Goal: Find specific page/section: Find specific page/section

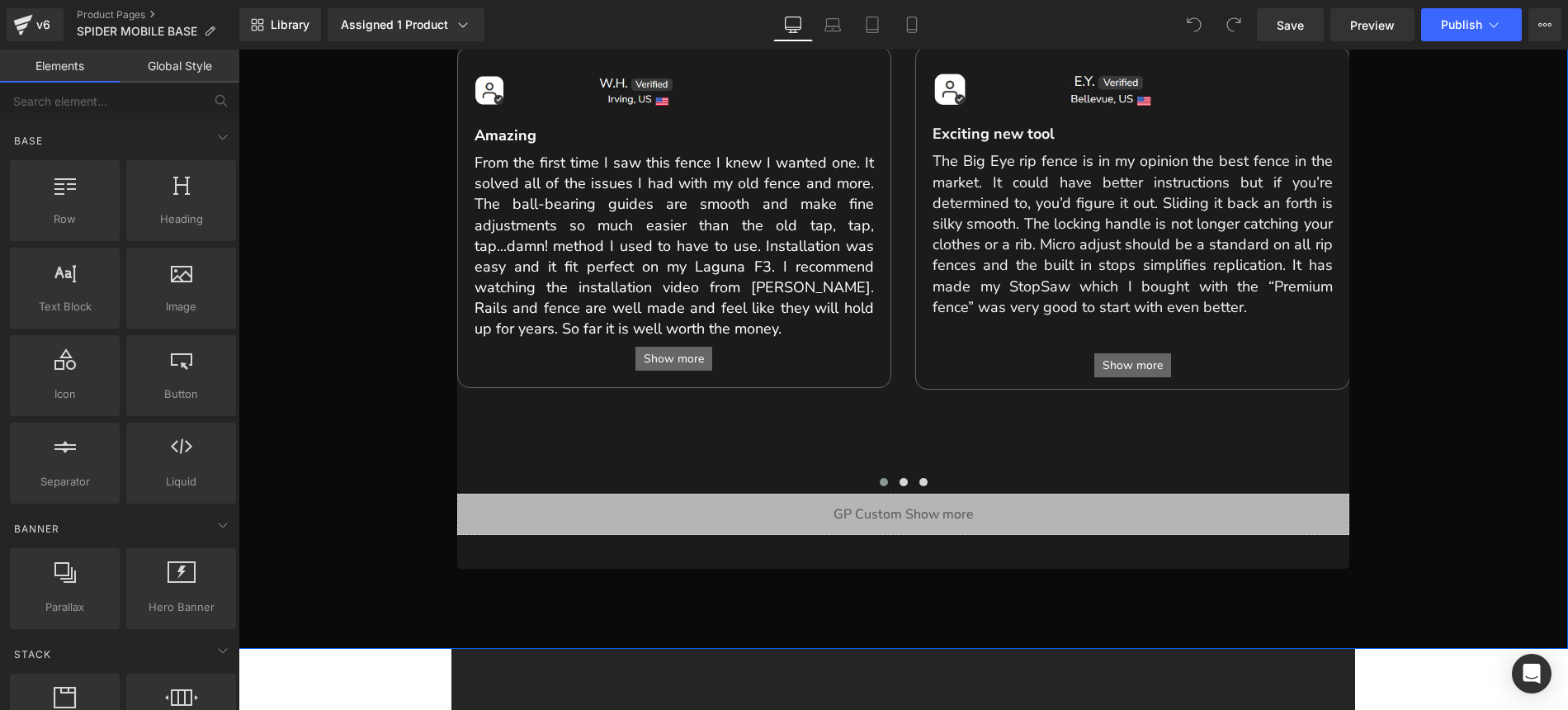
scroll to position [977, 0]
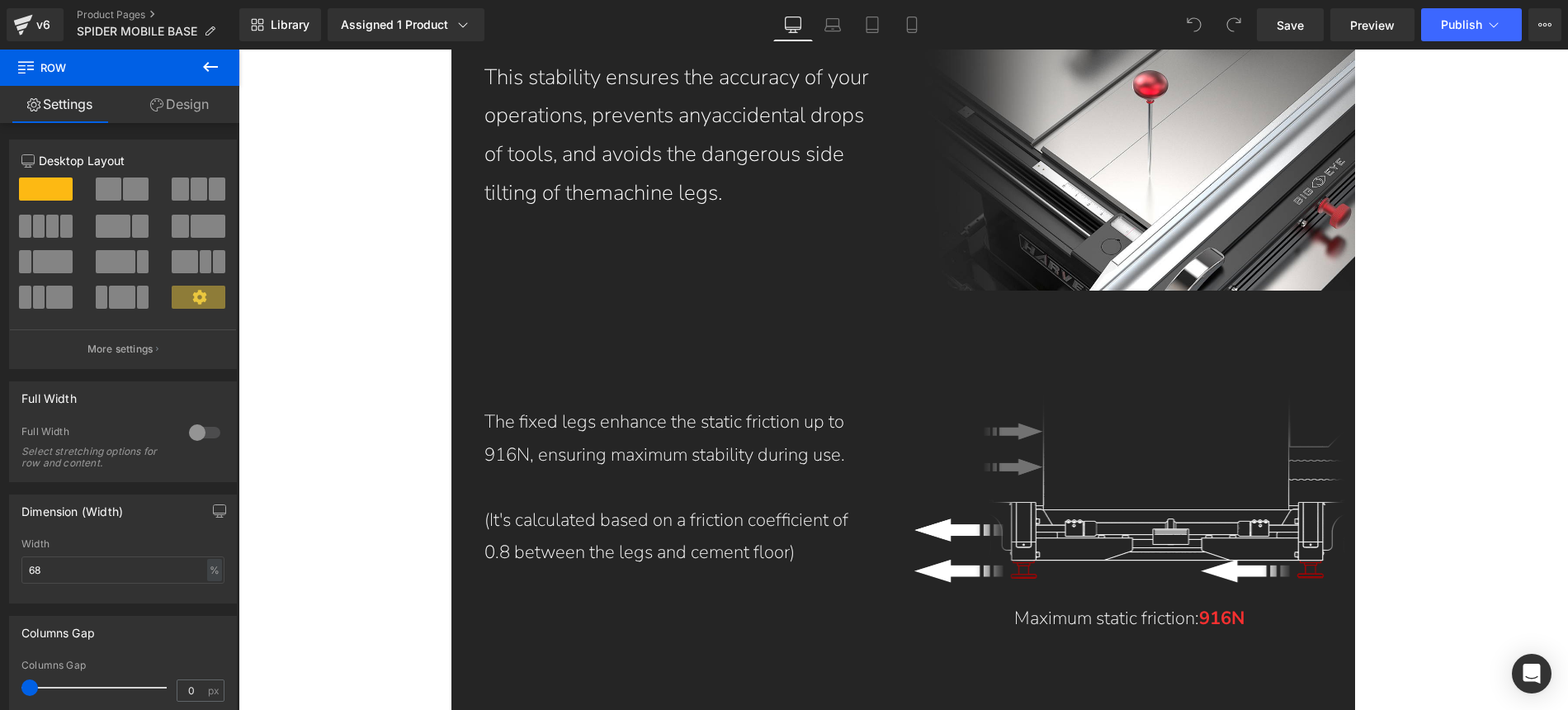
scroll to position [8762, 0]
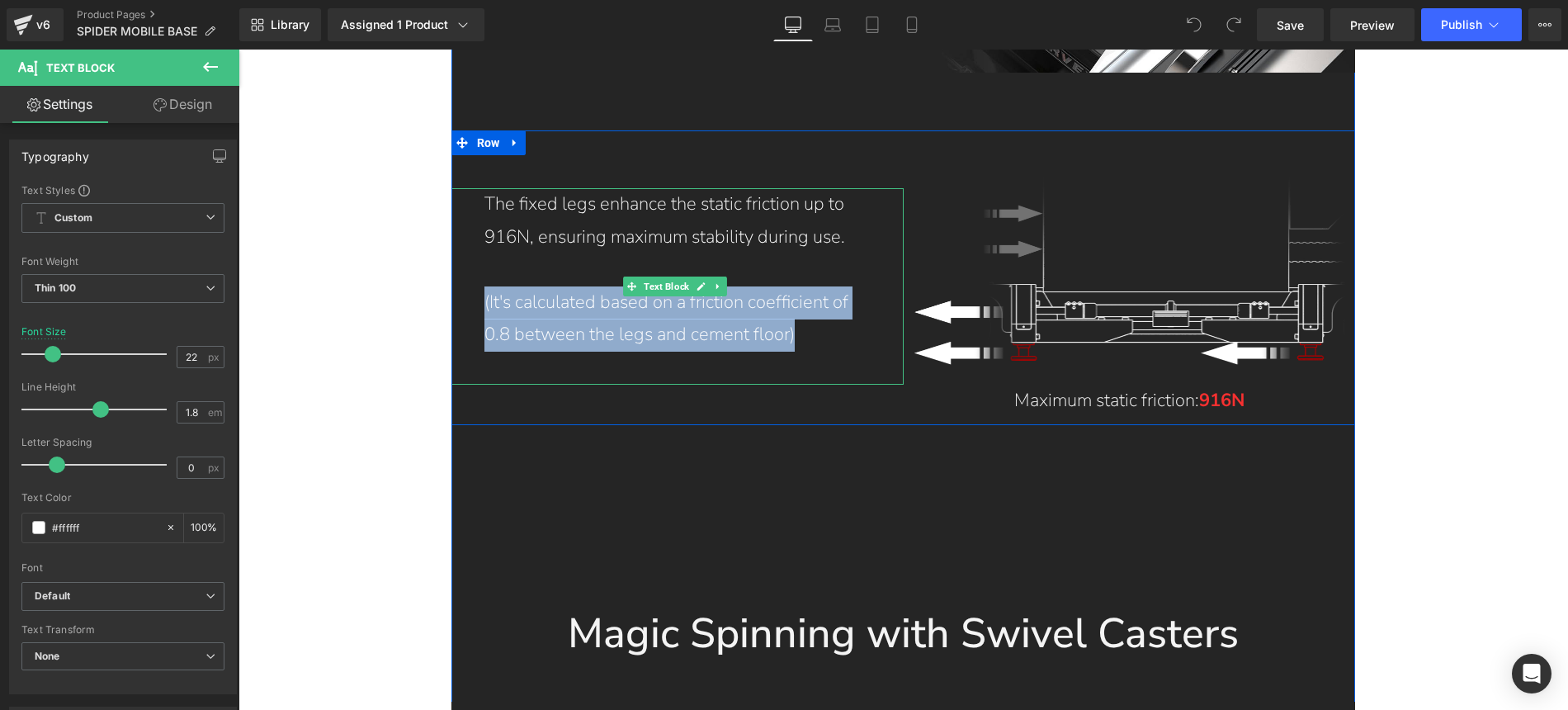
drag, startPoint x: 801, startPoint y: 243, endPoint x: 472, endPoint y: 218, distance: 329.9
click at [472, 218] on div "The fixed legs enhance the static friction up to 916N, ensuring maximum stabili…" at bounding box center [678, 286] width 452 height 196
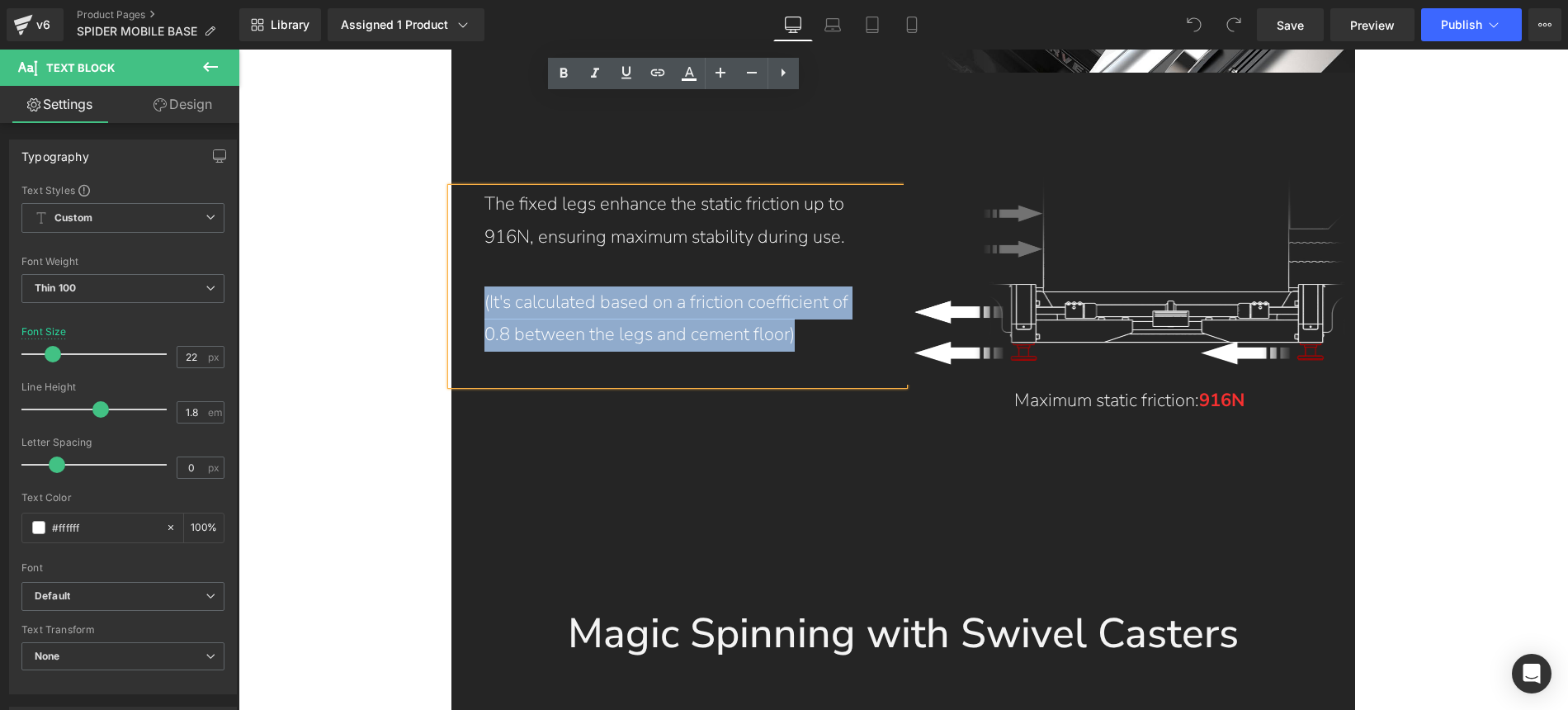
copy p "(It's calculated based on a friction coefficient of 0.8 between the legs and ce…"
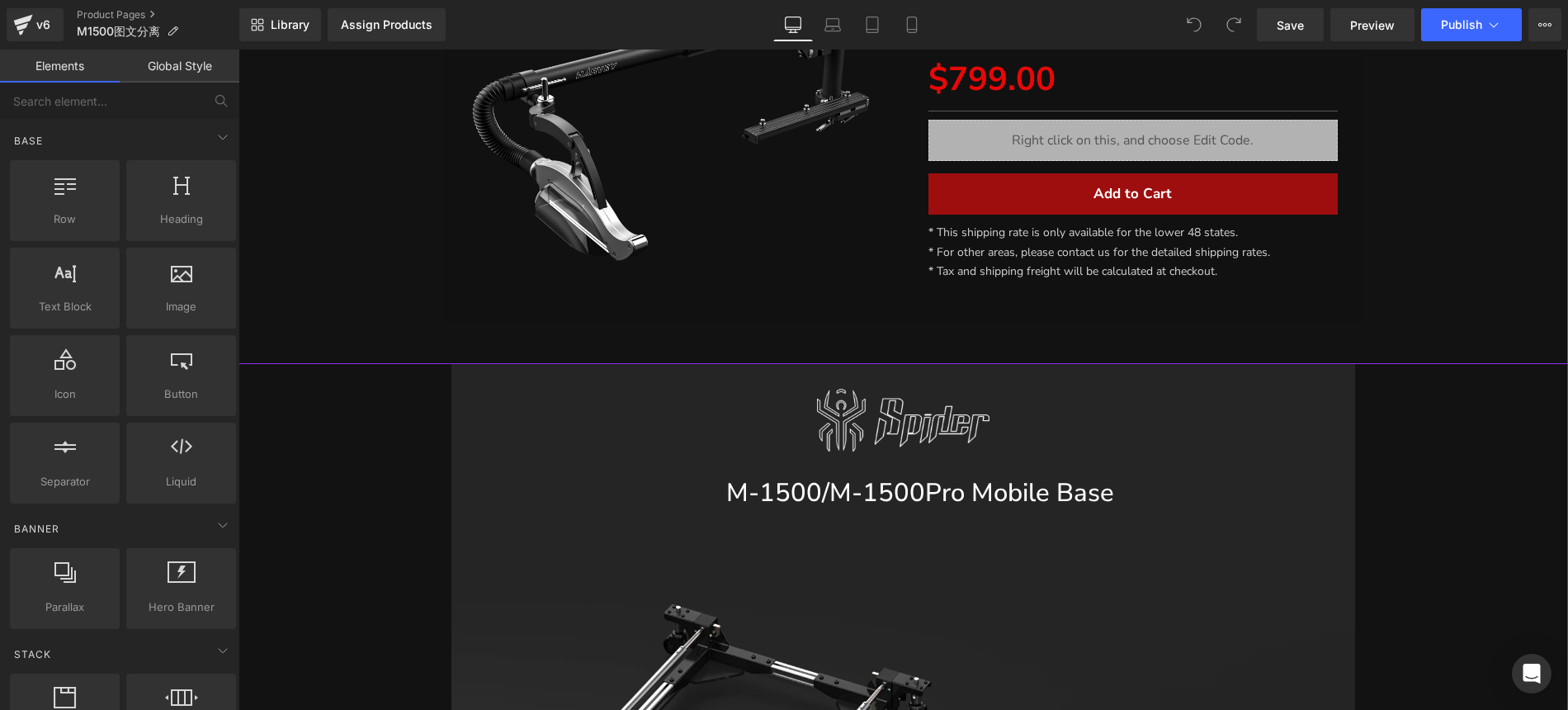
scroll to position [681, 0]
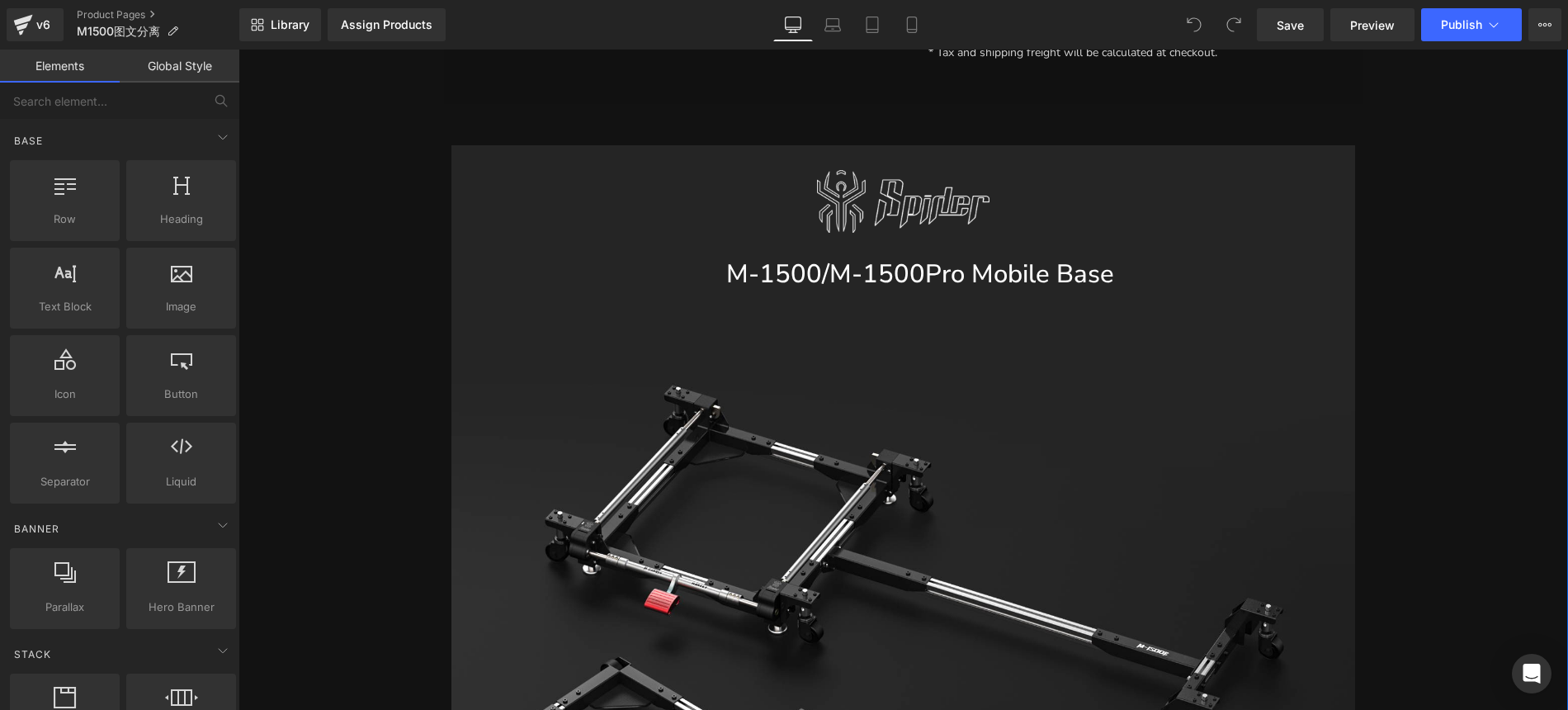
click at [928, 289] on div "M-1500/M-1500Pro Mobile Base Heading" at bounding box center [903, 274] width 860 height 33
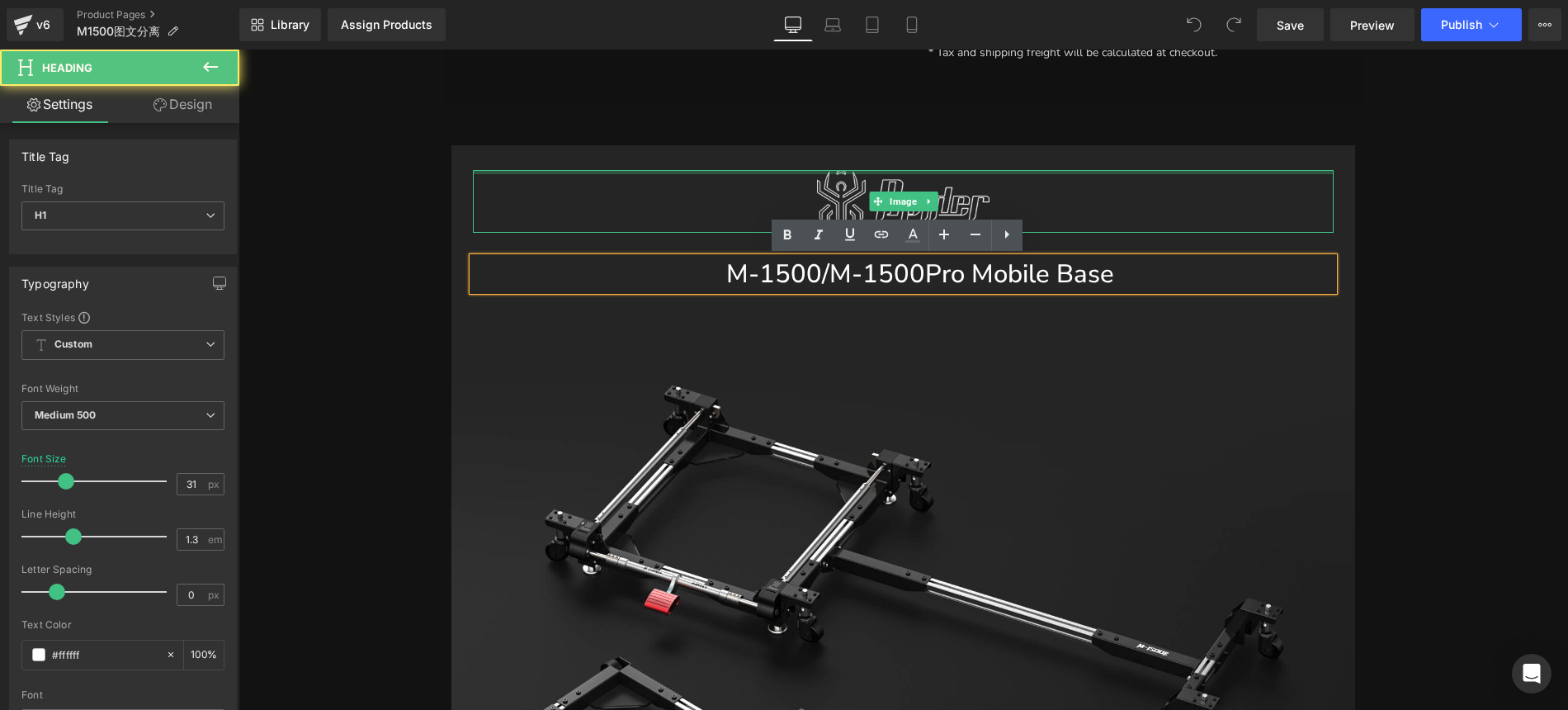
click at [515, 171] on div at bounding box center [903, 172] width 860 height 4
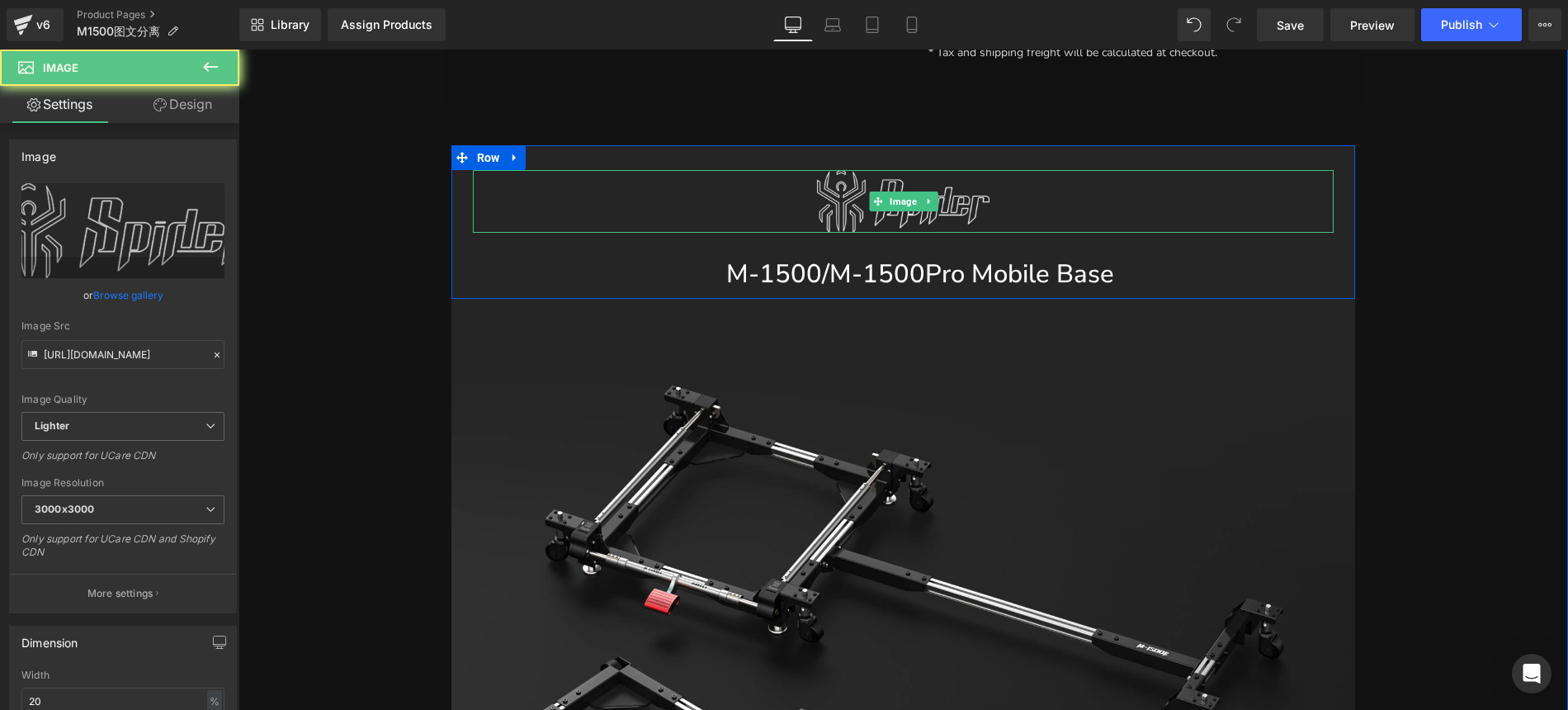
click at [482, 192] on div at bounding box center [903, 201] width 860 height 62
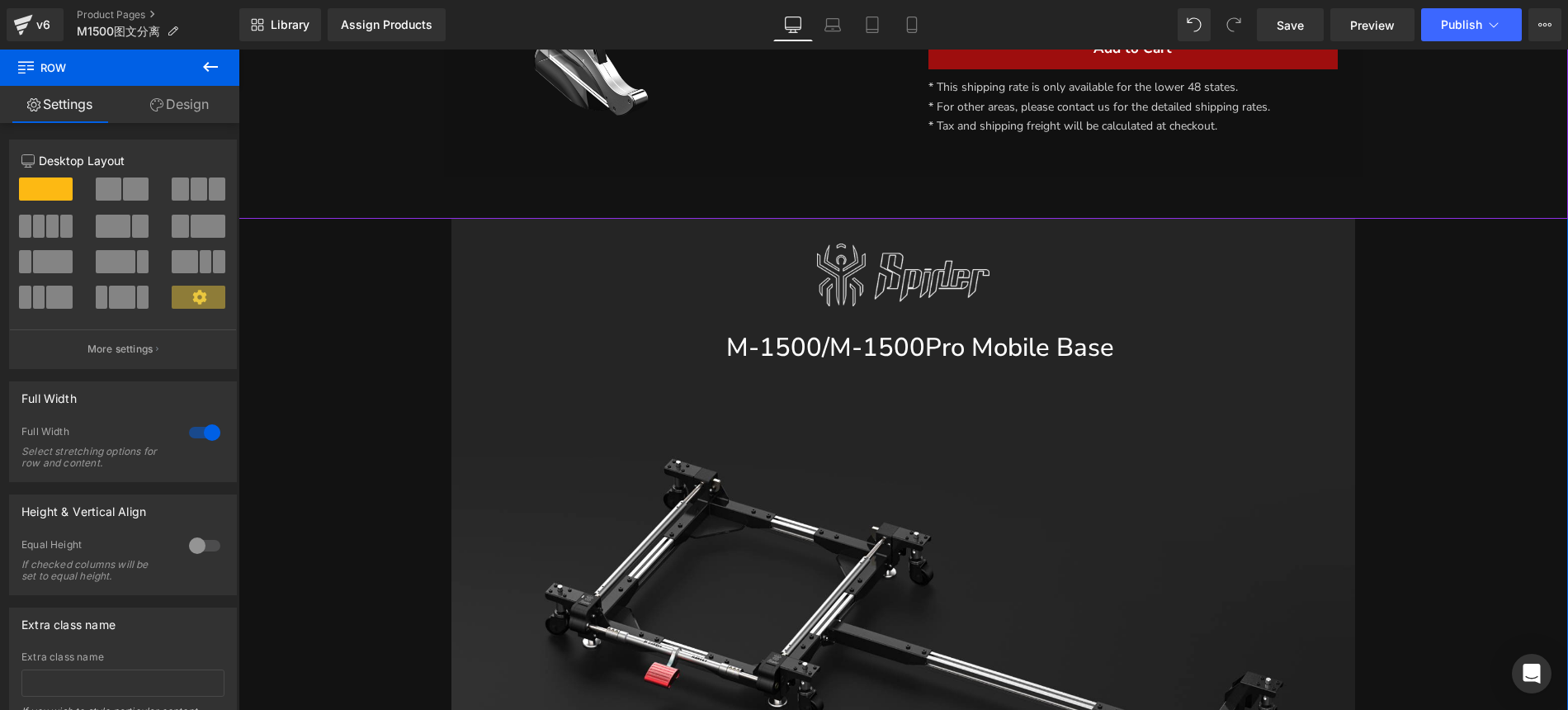
scroll to position [628, 0]
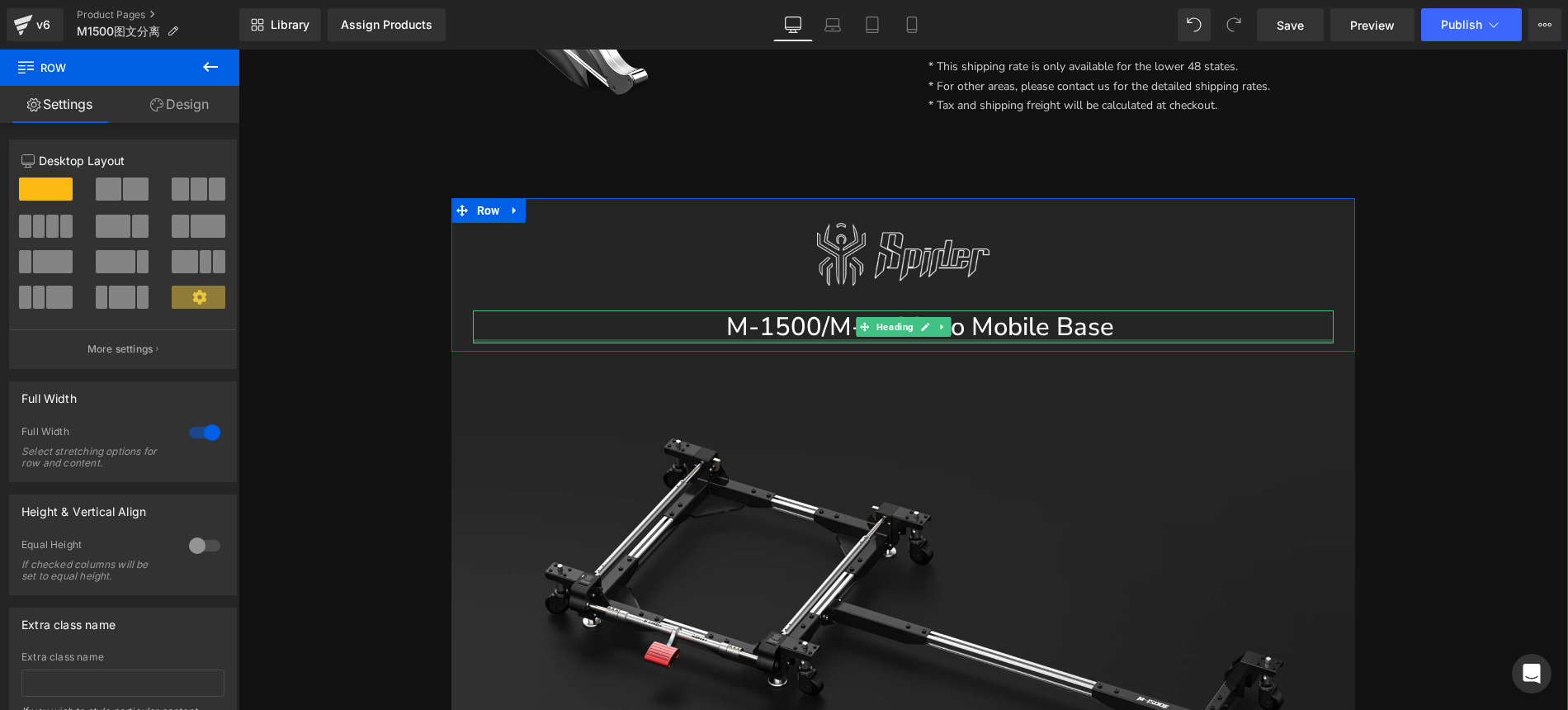
click at [473, 340] on div at bounding box center [903, 341] width 860 height 4
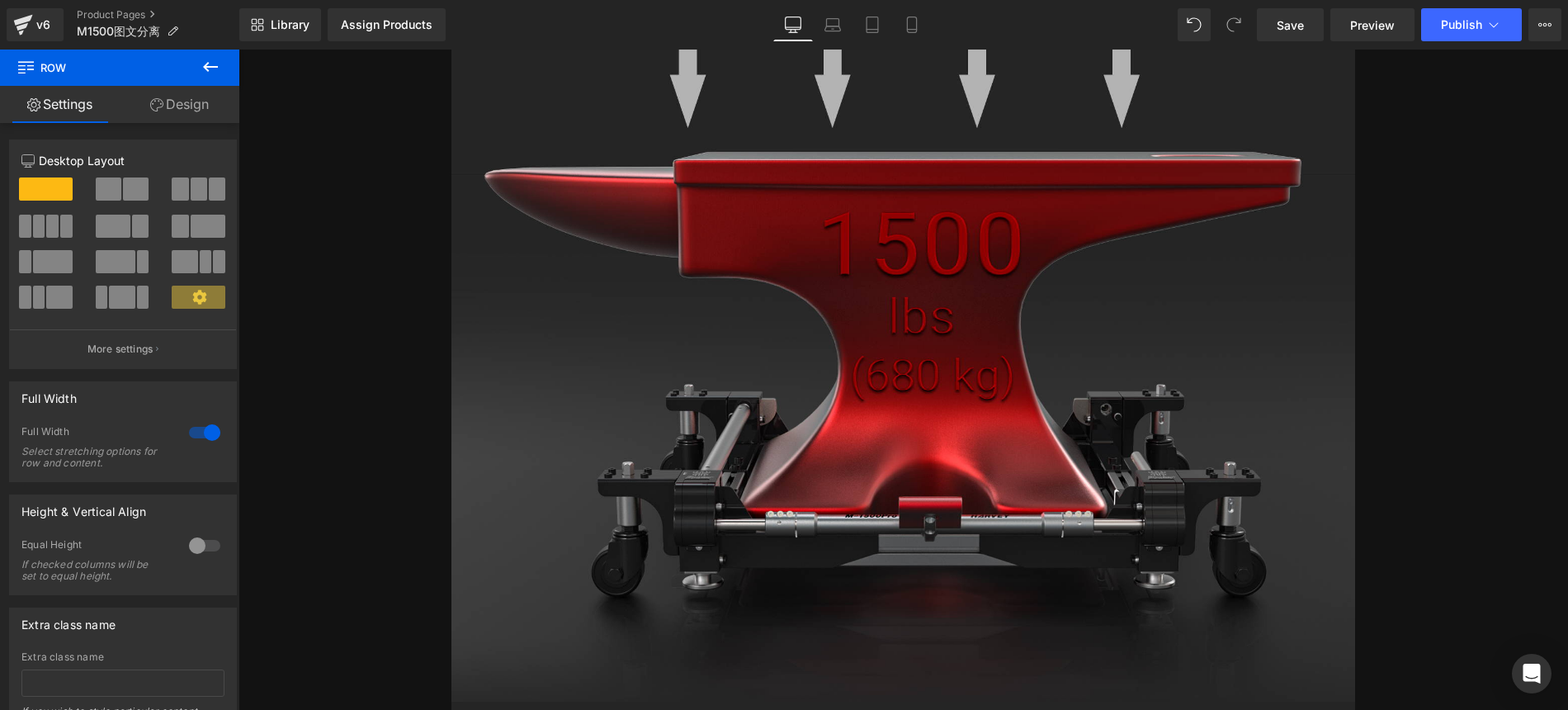
scroll to position [13534, 0]
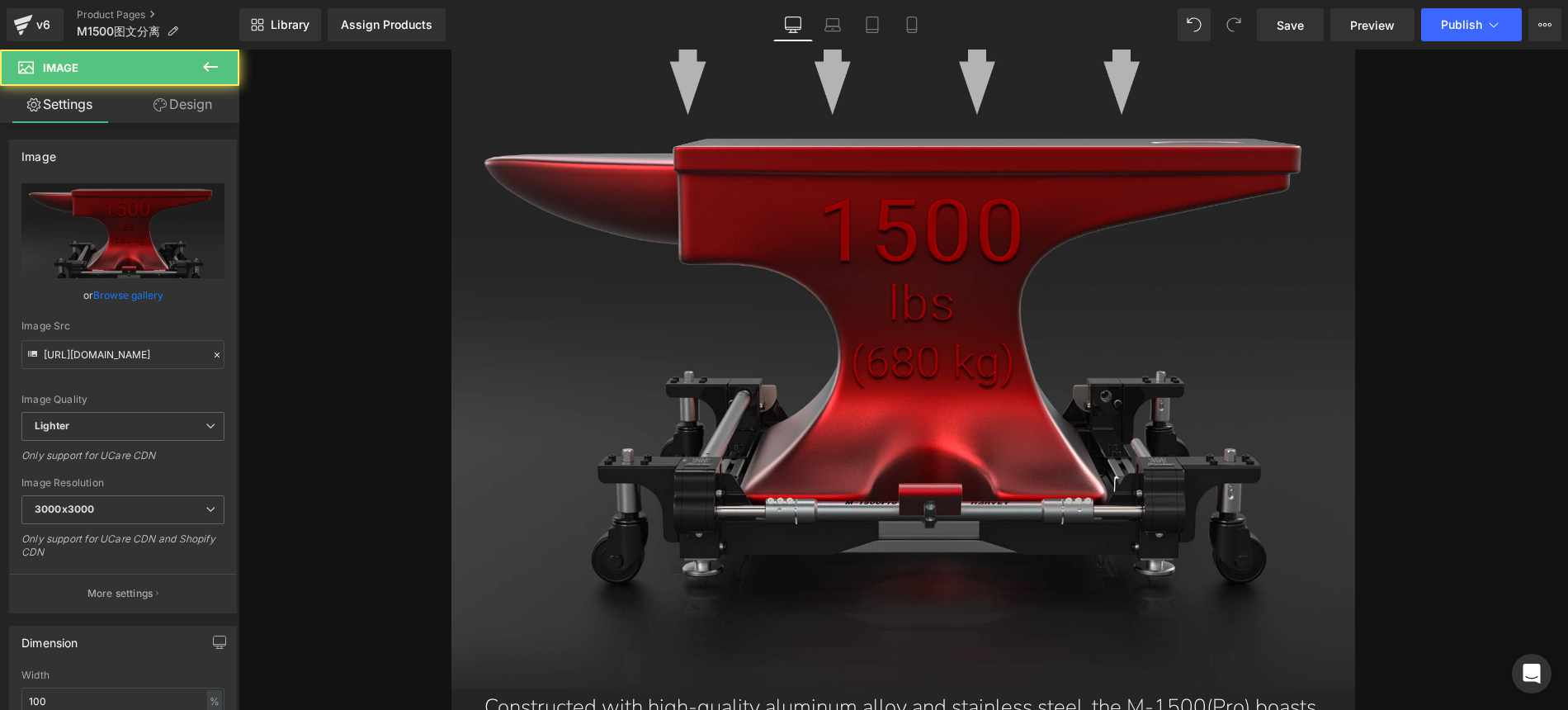
click at [239, 49] on div at bounding box center [239, 49] width 0 height 0
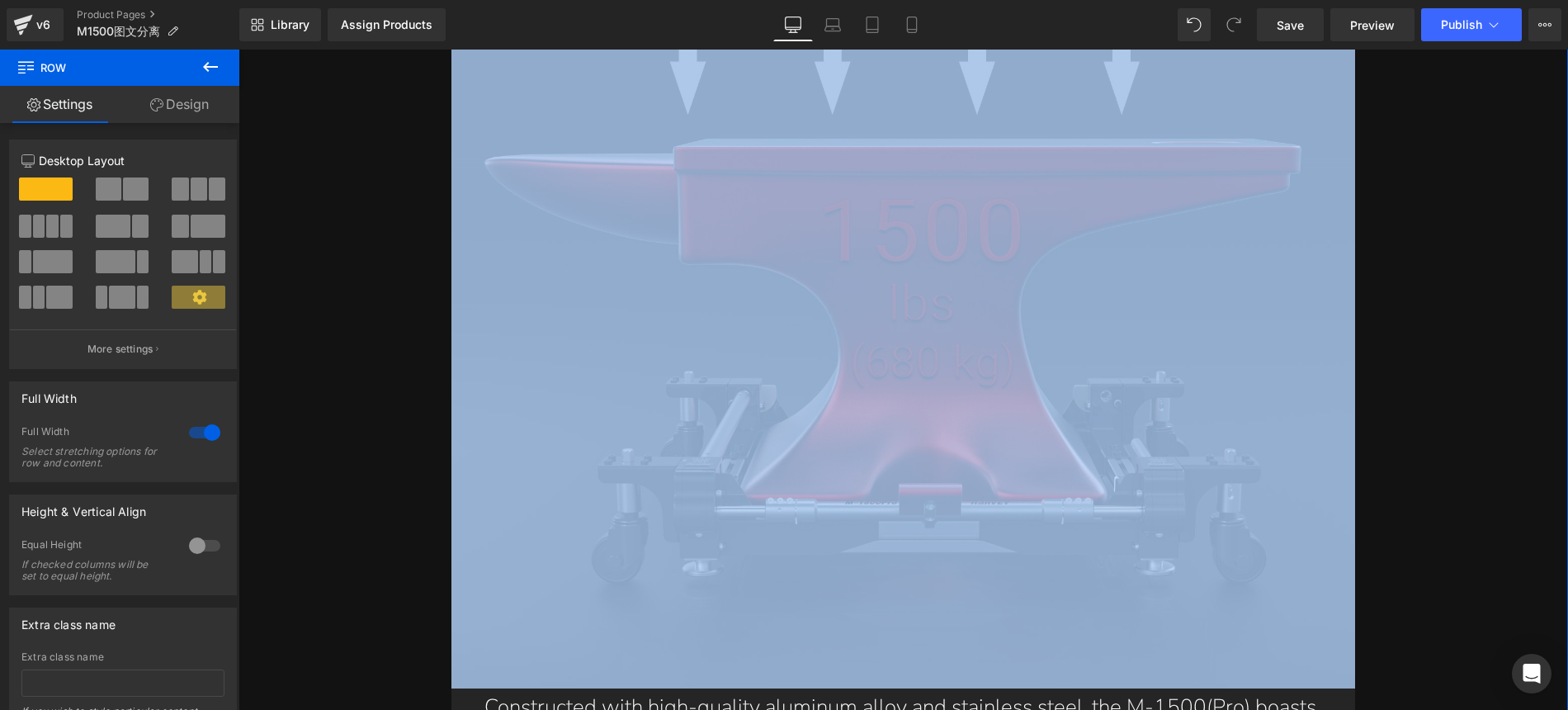
drag, startPoint x: 1408, startPoint y: 341, endPoint x: 1437, endPoint y: 290, distance: 58.7
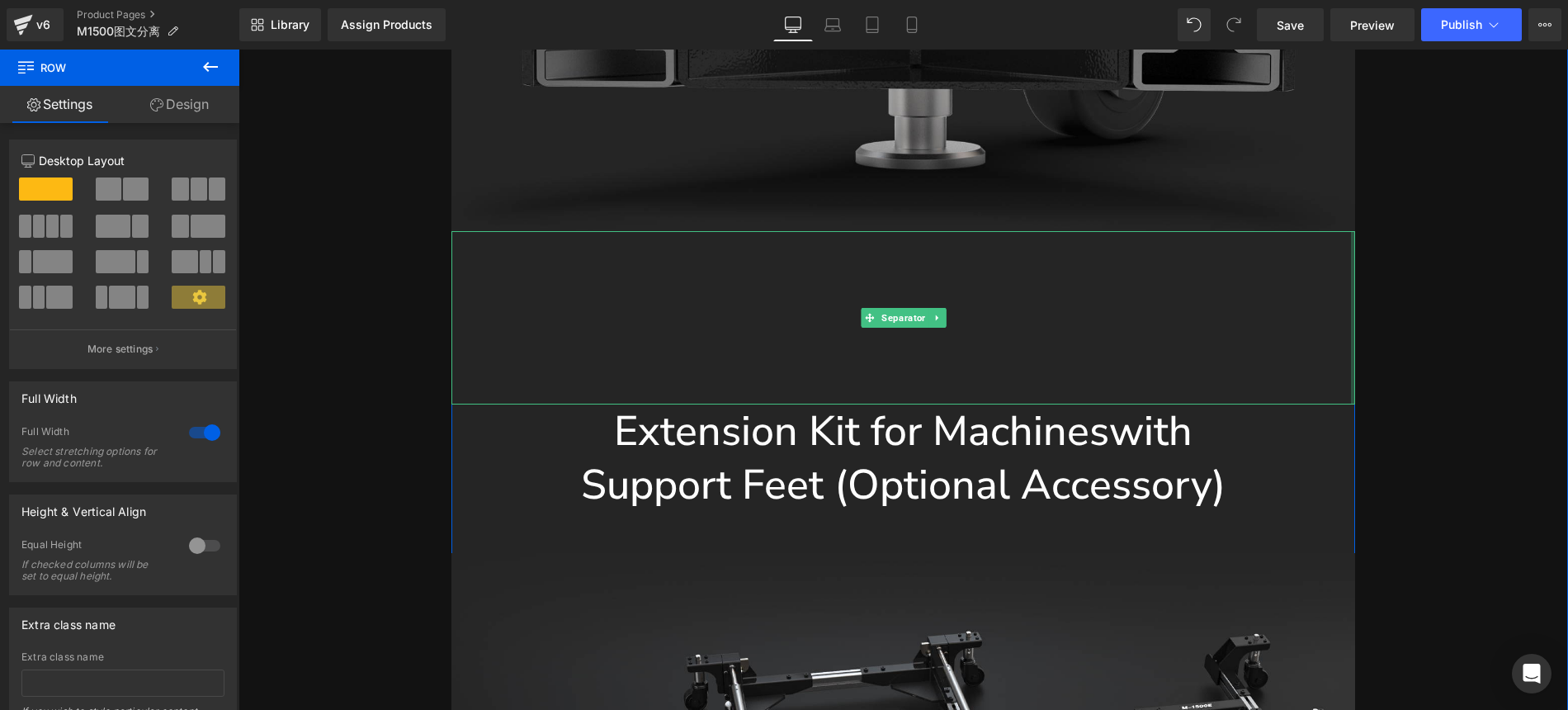
scroll to position [14722, 0]
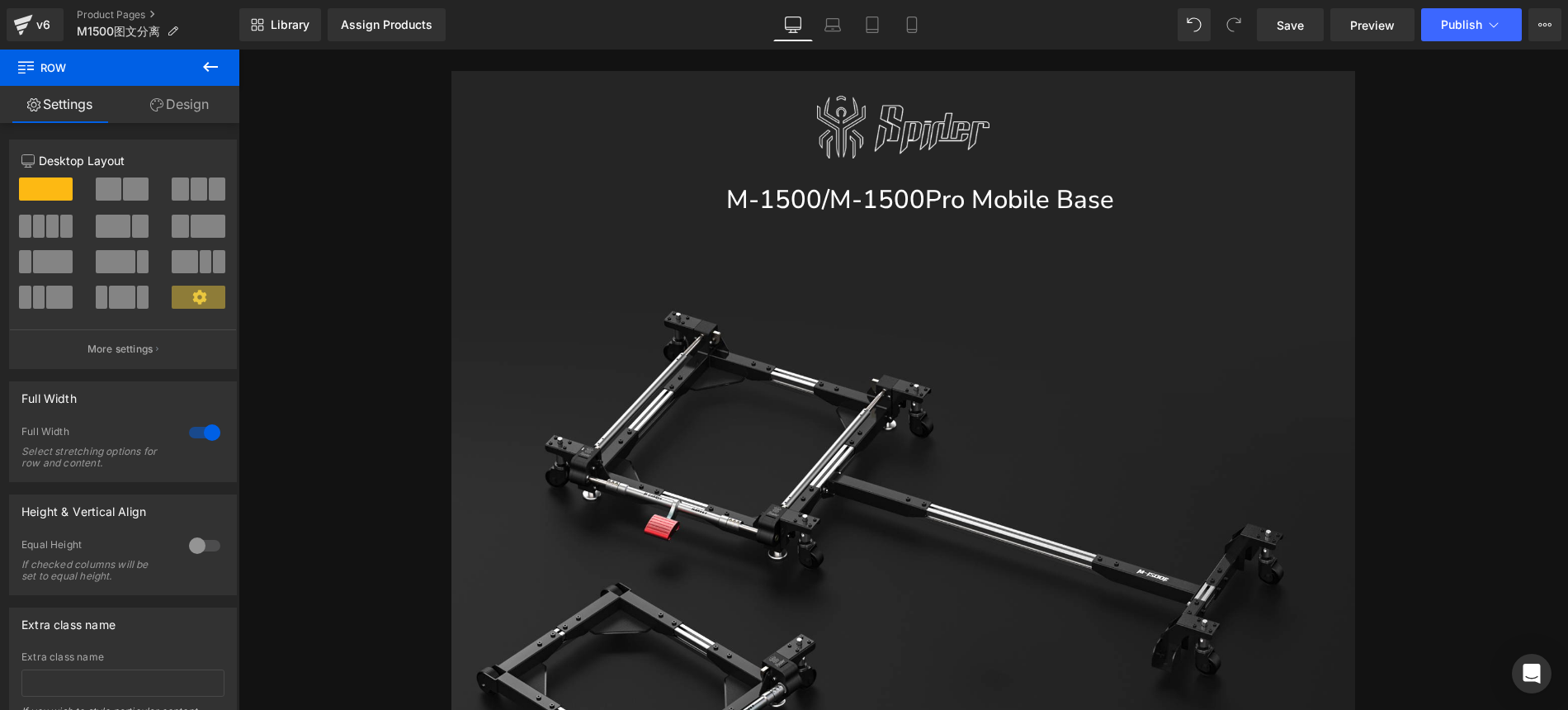
scroll to position [621, 0]
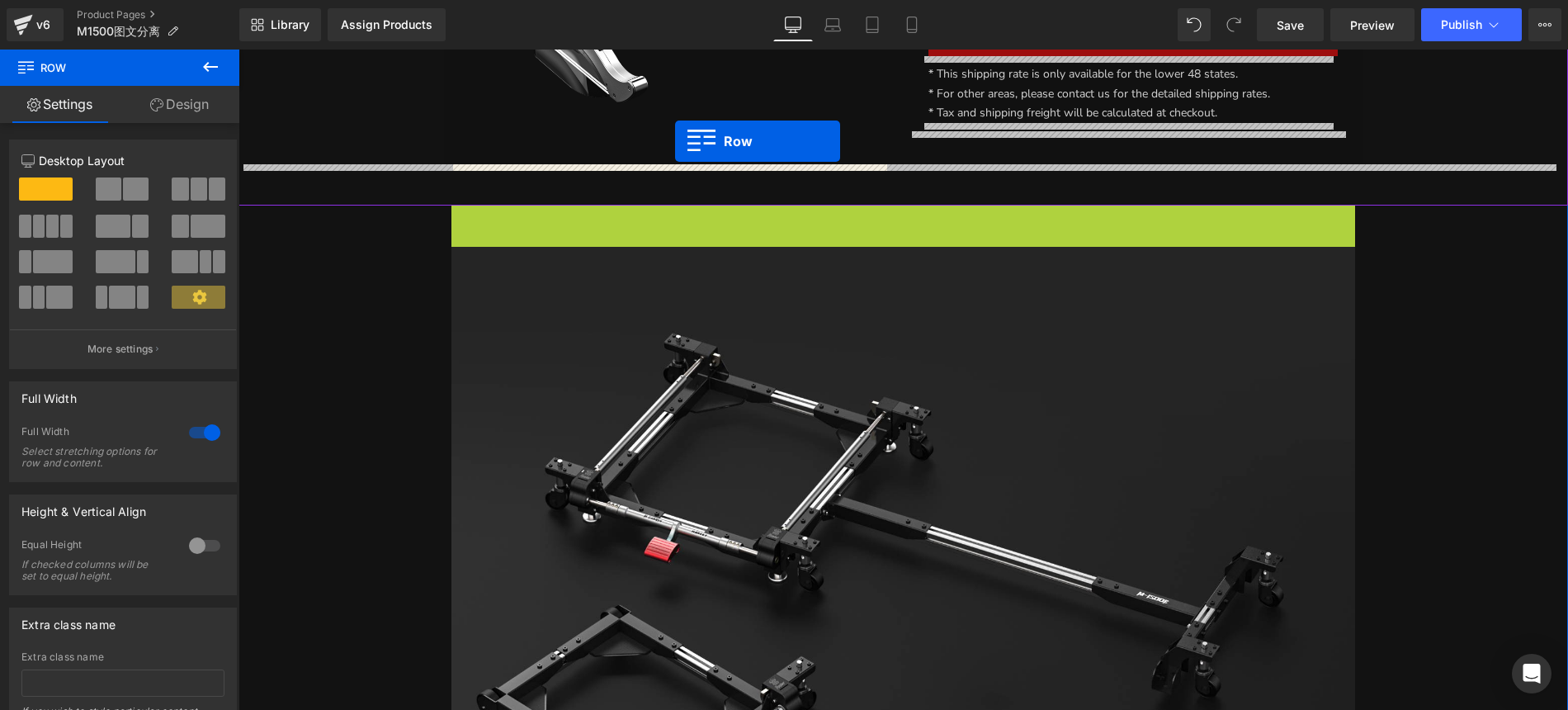
drag, startPoint x: 483, startPoint y: 216, endPoint x: 675, endPoint y: 141, distance: 206.1
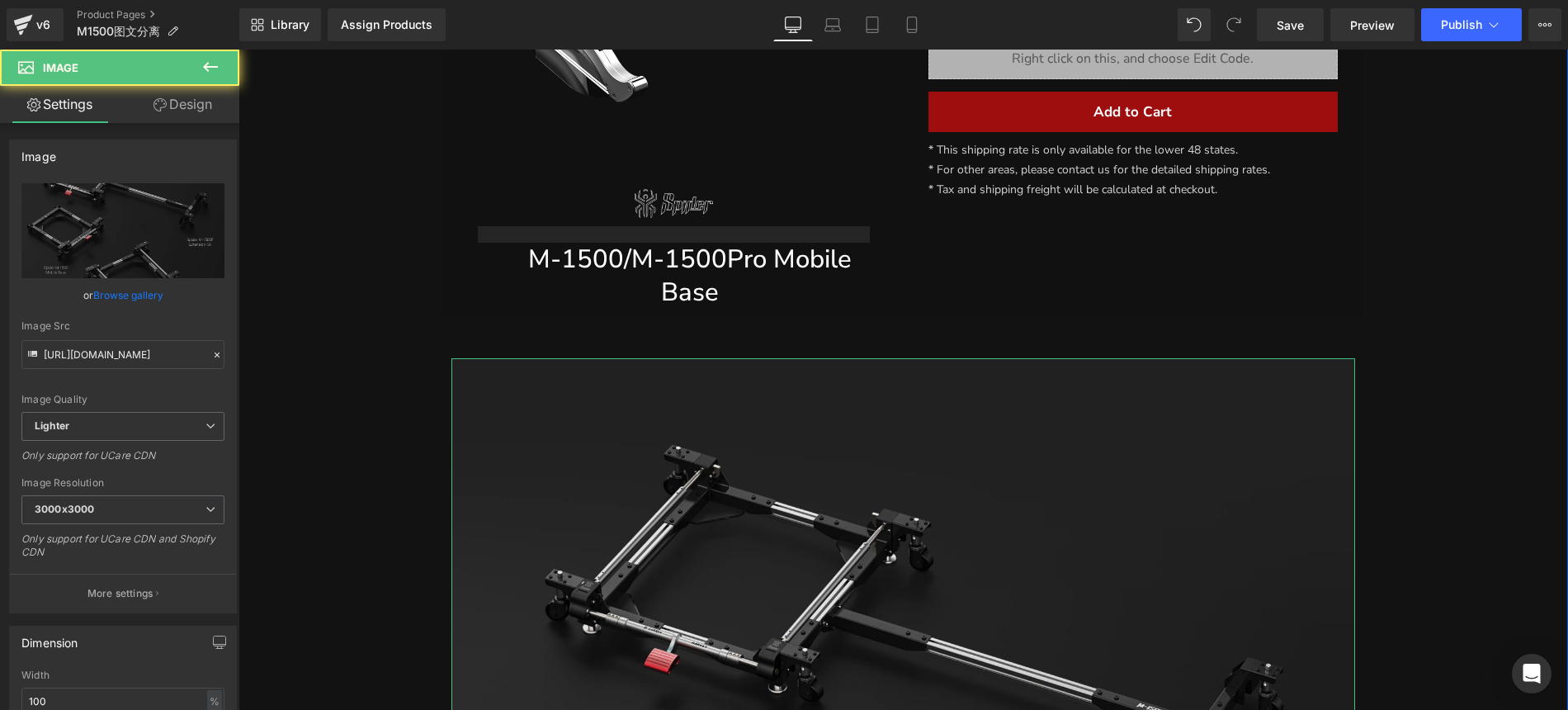
scroll to position [803, 0]
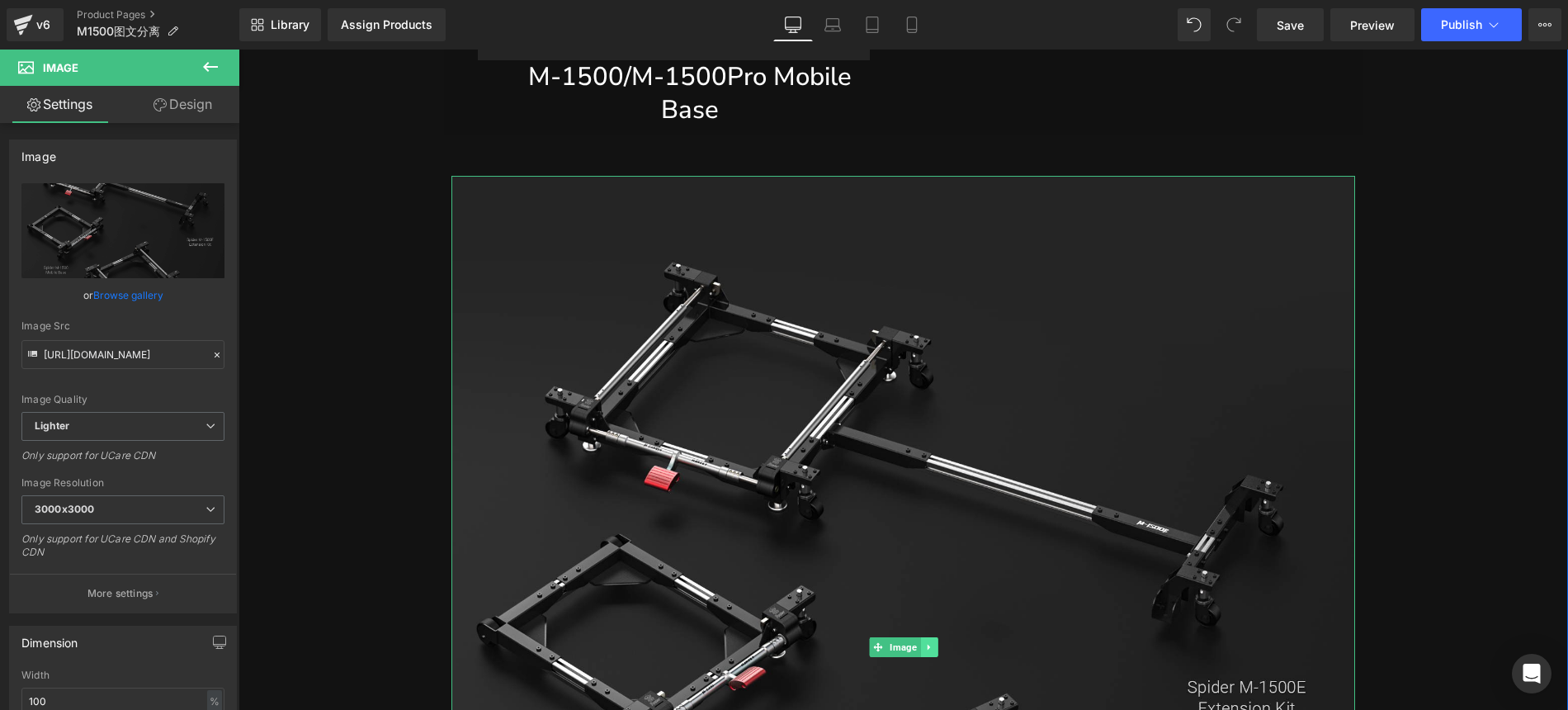
click at [924, 645] on icon at bounding box center [928, 647] width 9 height 10
click at [932, 645] on icon at bounding box center [936, 647] width 9 height 9
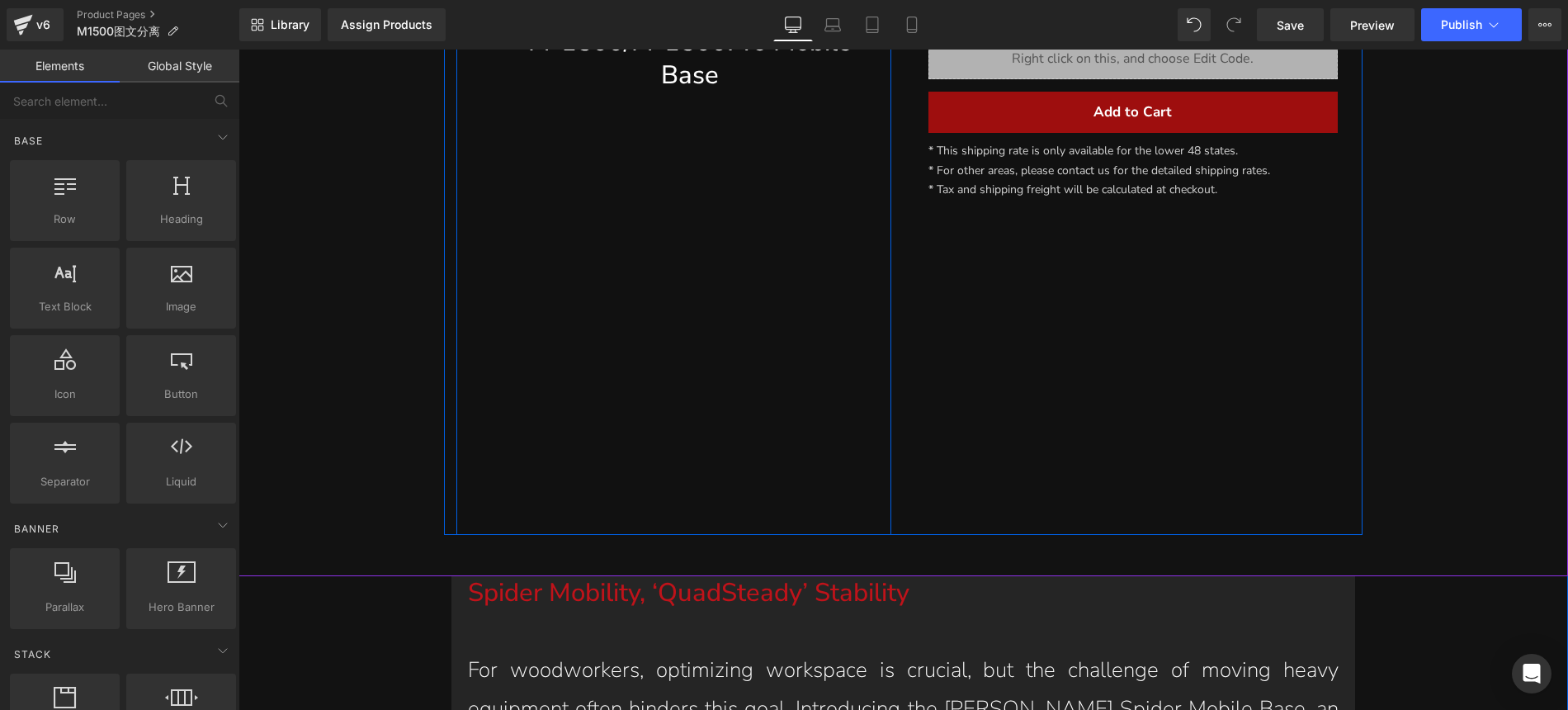
scroll to position [901, 0]
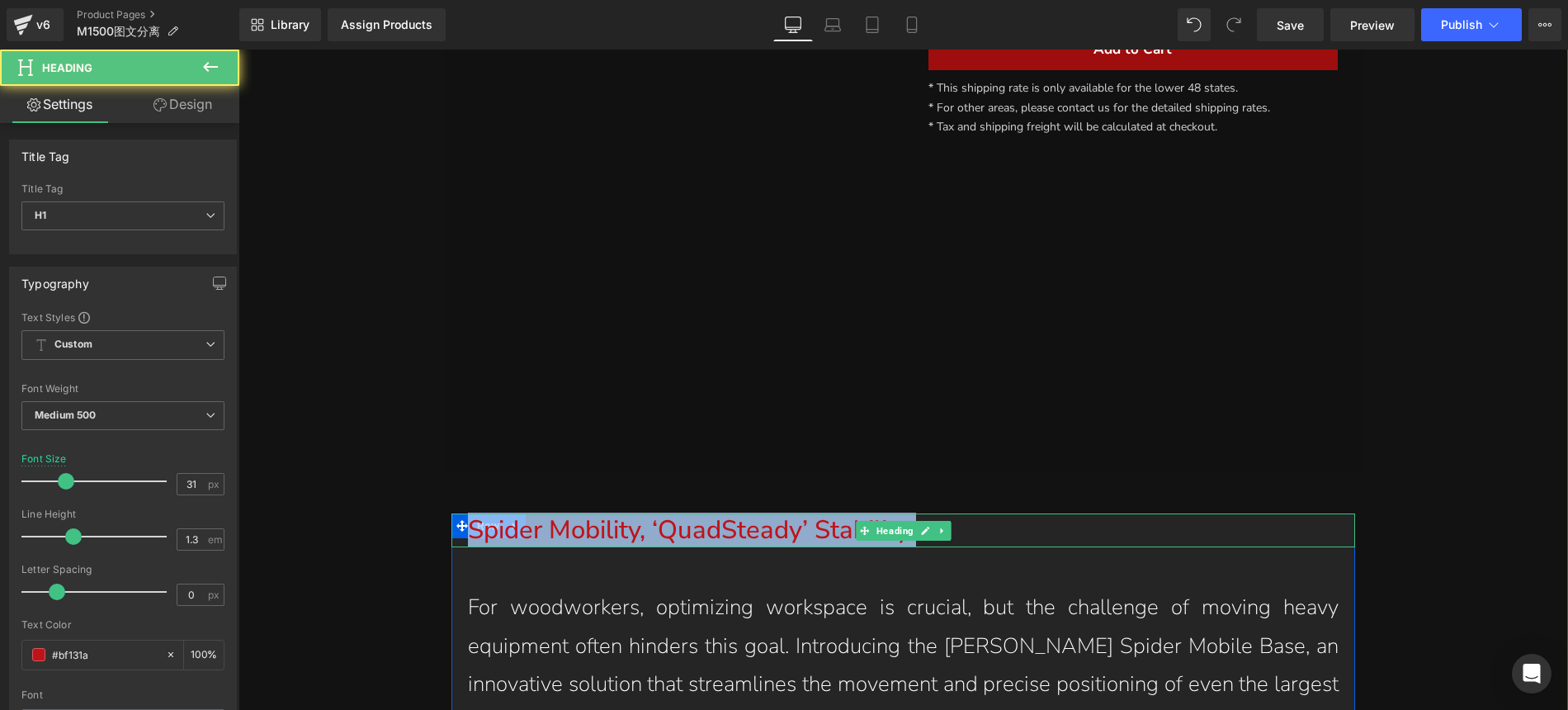
click at [474, 517] on div "Spider Mobility, ‘QuadSteady’ Stability Heading" at bounding box center [903, 530] width 904 height 33
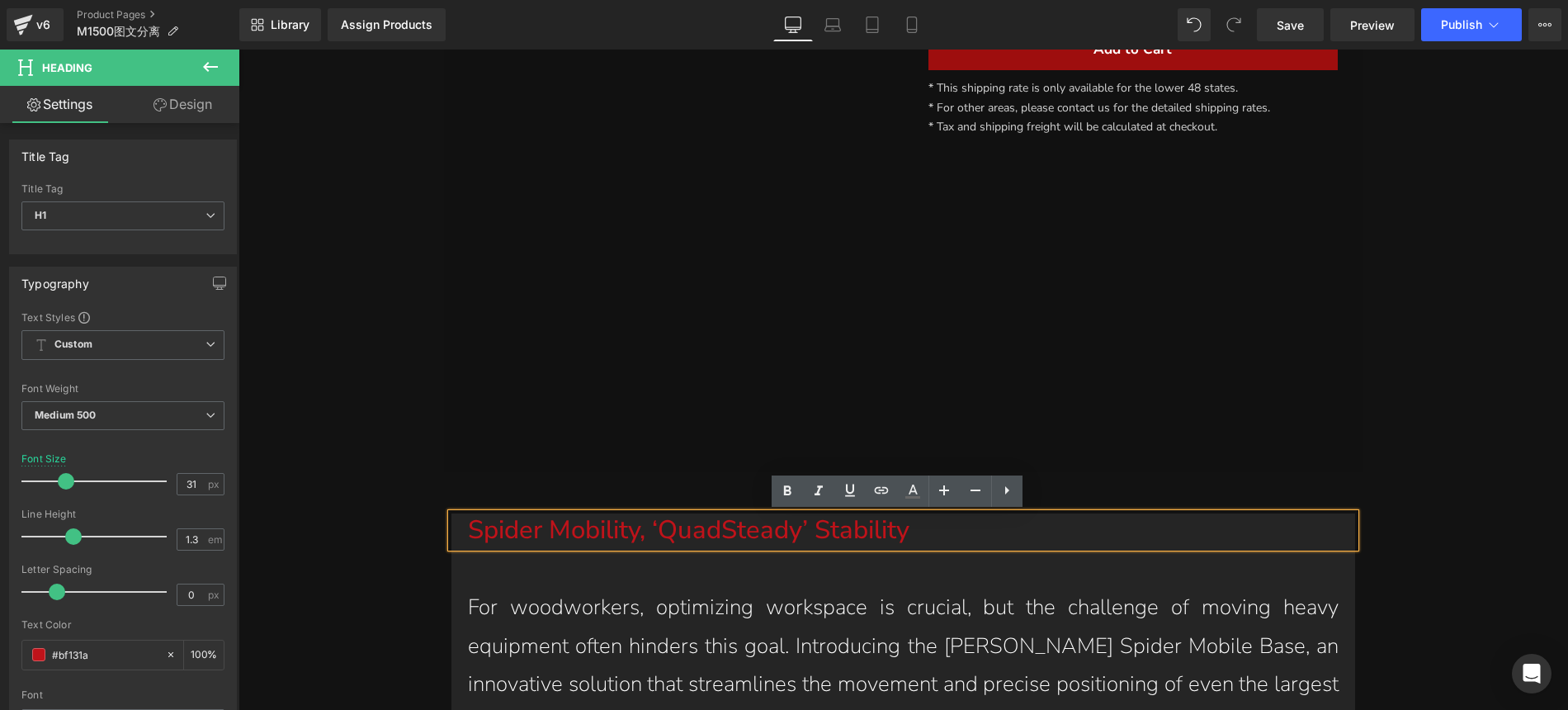
click at [540, 452] on div "Image Separator M-1500/M-1500Pro Mobile Base Heading Row" at bounding box center [674, 179] width 435 height 588
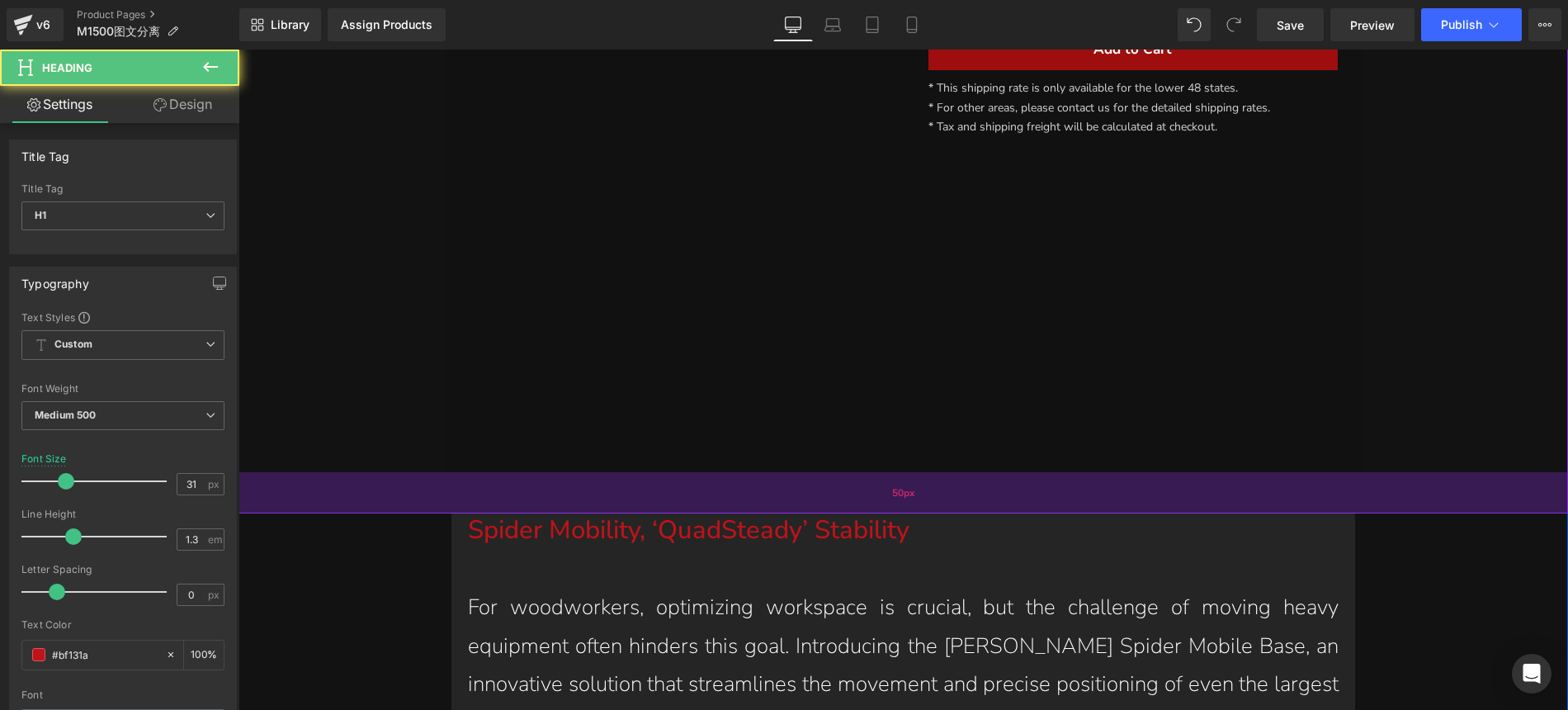
drag, startPoint x: 458, startPoint y: 527, endPoint x: 470, endPoint y: 496, distance: 33.2
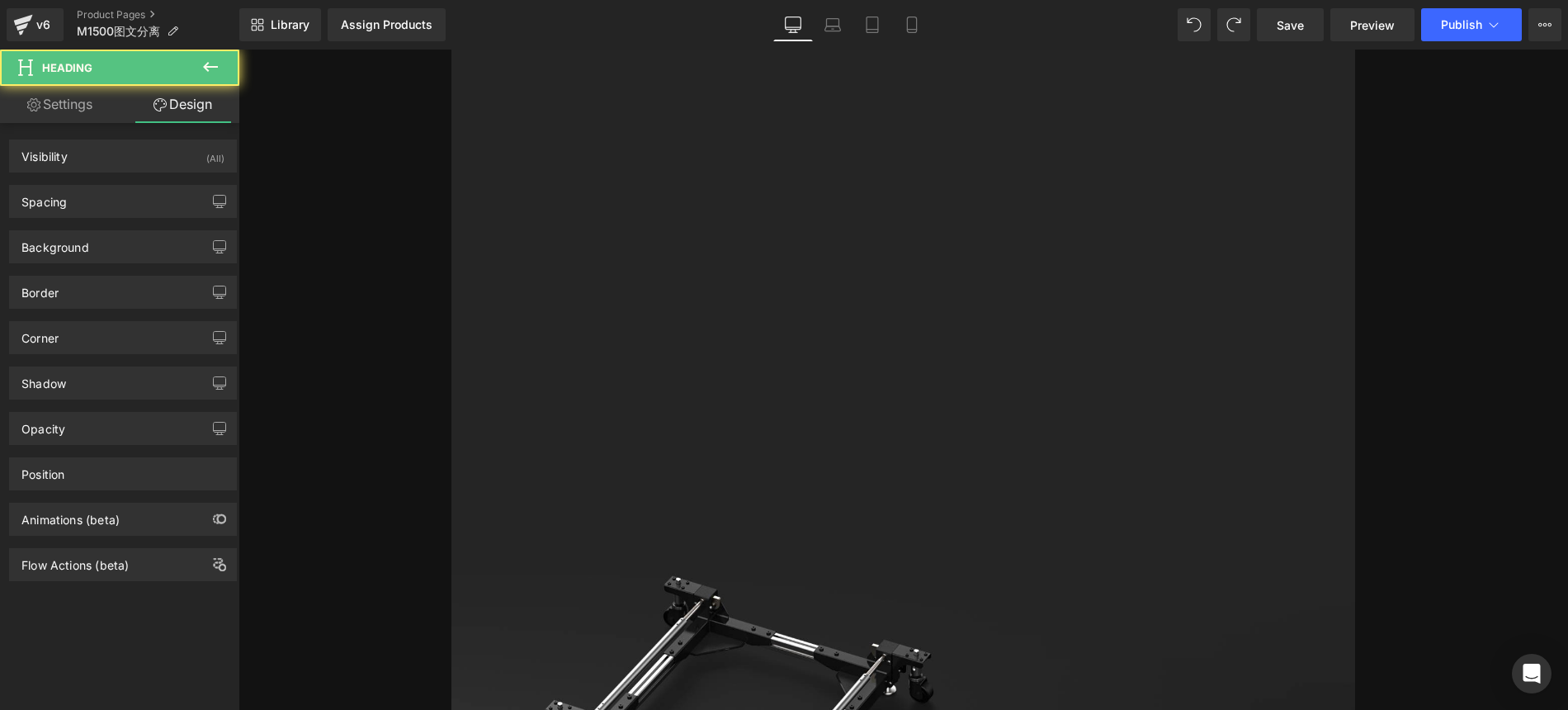
scroll to position [666, 0]
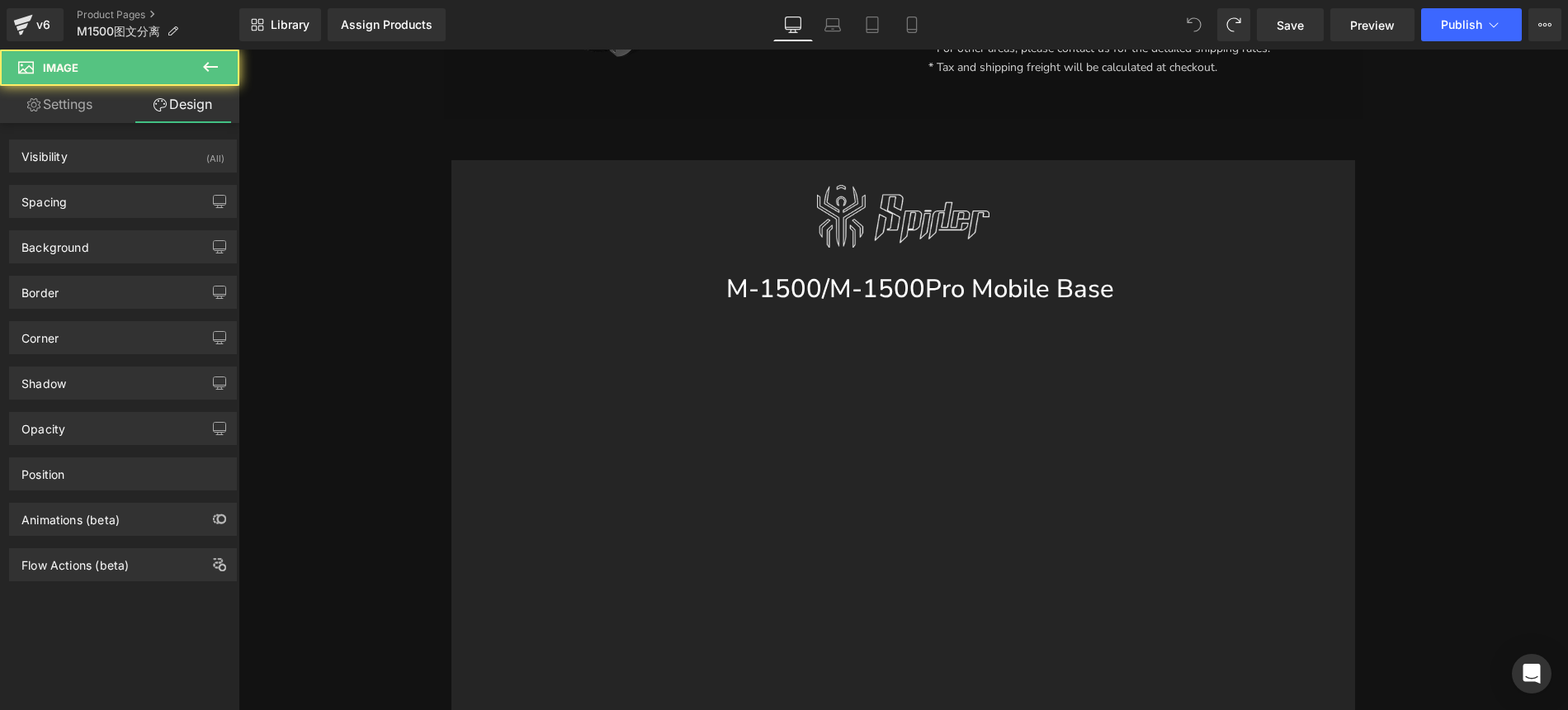
click at [1192, 17] on icon at bounding box center [1193, 24] width 15 height 15
